Goal: Unclear

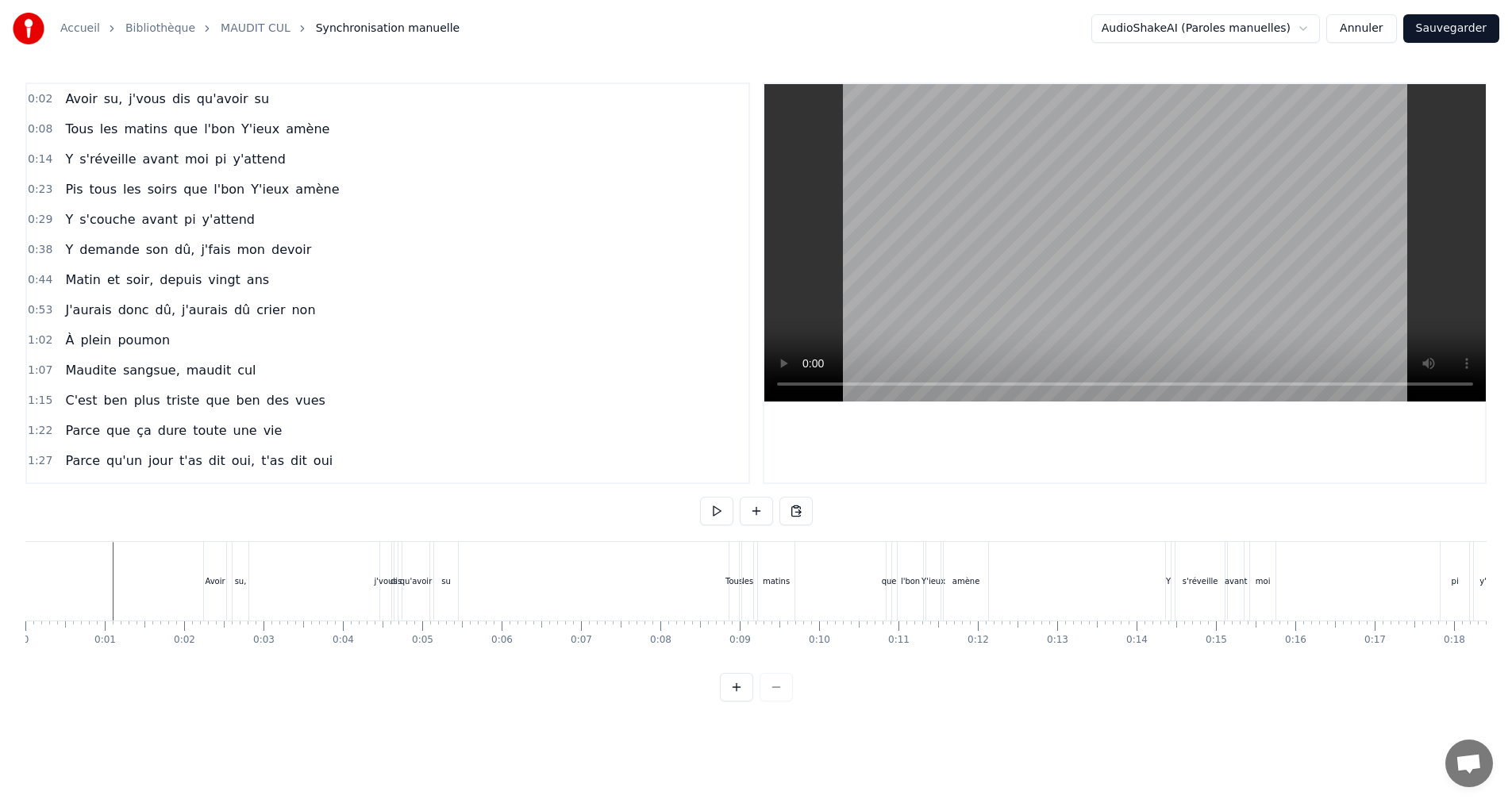
scroll to position [0, 7769]
